Goal: Complete application form

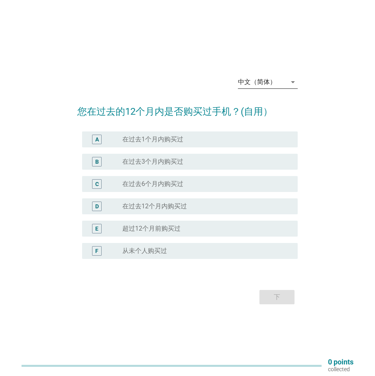
click at [267, 85] on div "中文（简体）" at bounding box center [257, 82] width 38 height 7
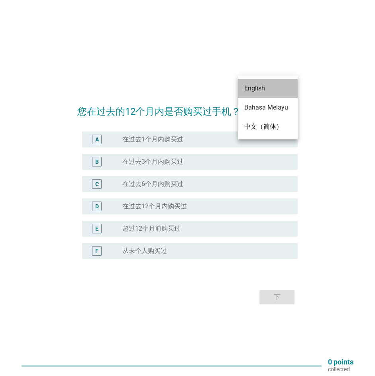
click at [271, 89] on div "English" at bounding box center [267, 89] width 47 height 10
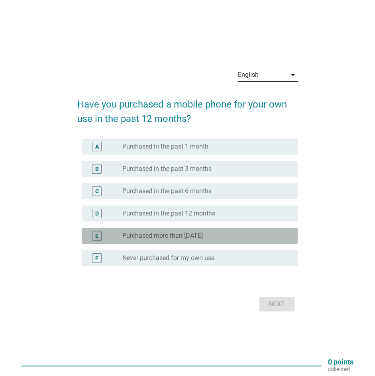
click at [176, 234] on label "Purchased more than [DATE]" at bounding box center [162, 236] width 81 height 8
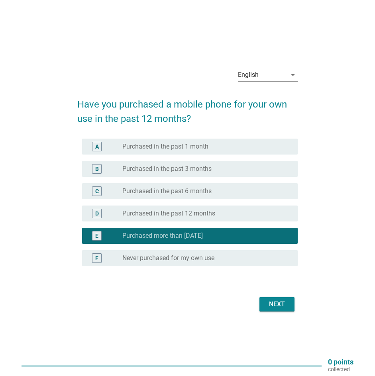
click at [287, 306] on div "Next" at bounding box center [277, 305] width 22 height 10
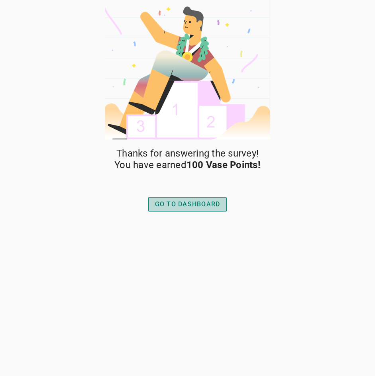
click at [198, 199] on button "GO TO DASHBOARD" at bounding box center [187, 204] width 79 height 14
